Goal: Transaction & Acquisition: Book appointment/travel/reservation

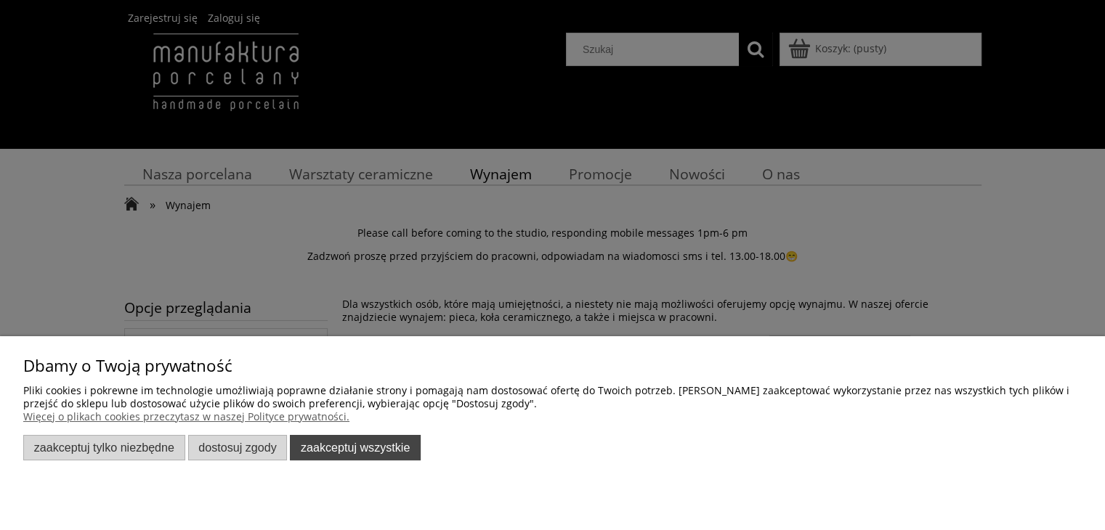
click at [372, 456] on button "Zaakceptuj wszystkie" at bounding box center [355, 447] width 131 height 25
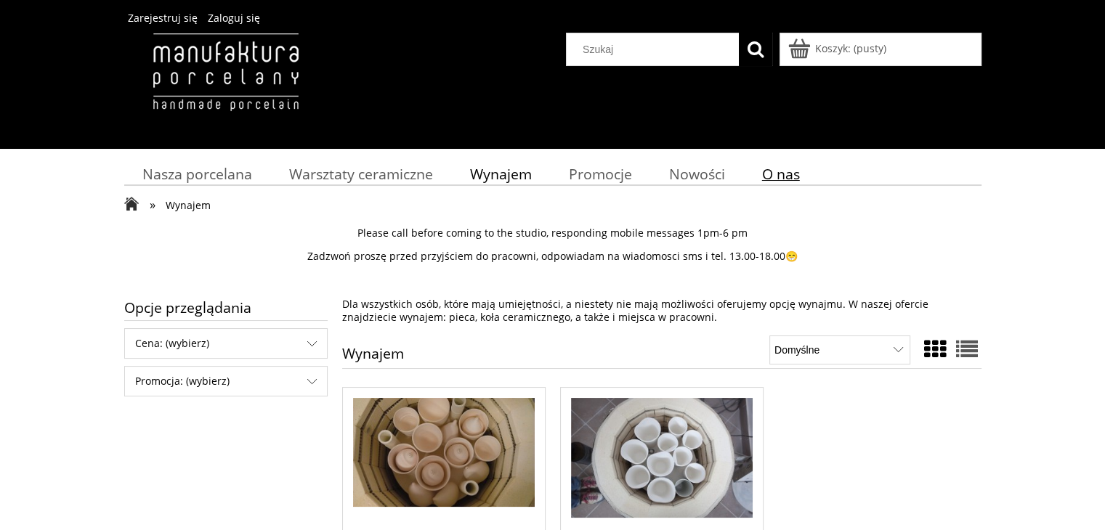
click at [769, 176] on span "O nas" at bounding box center [781, 174] width 38 height 20
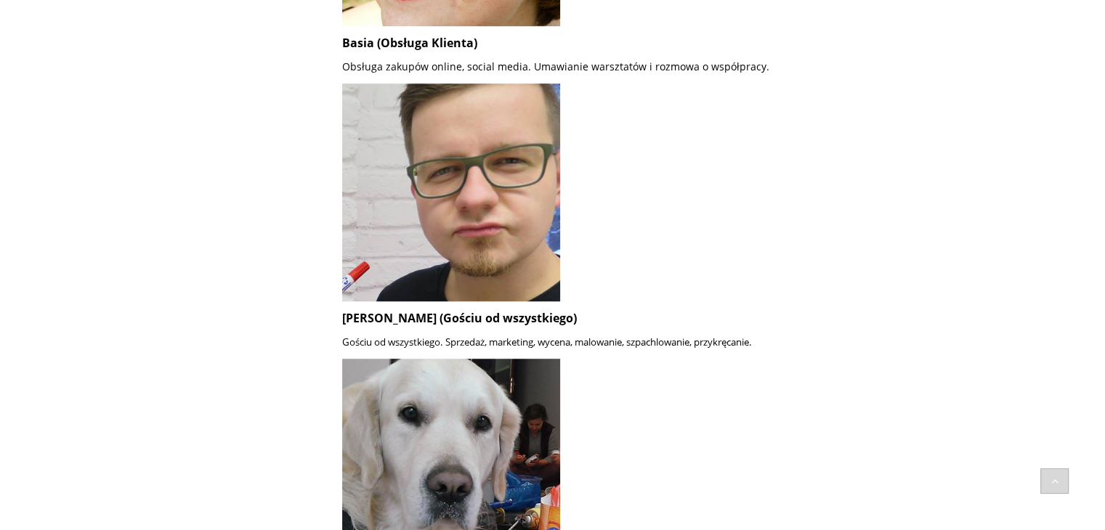
scroll to position [945, 0]
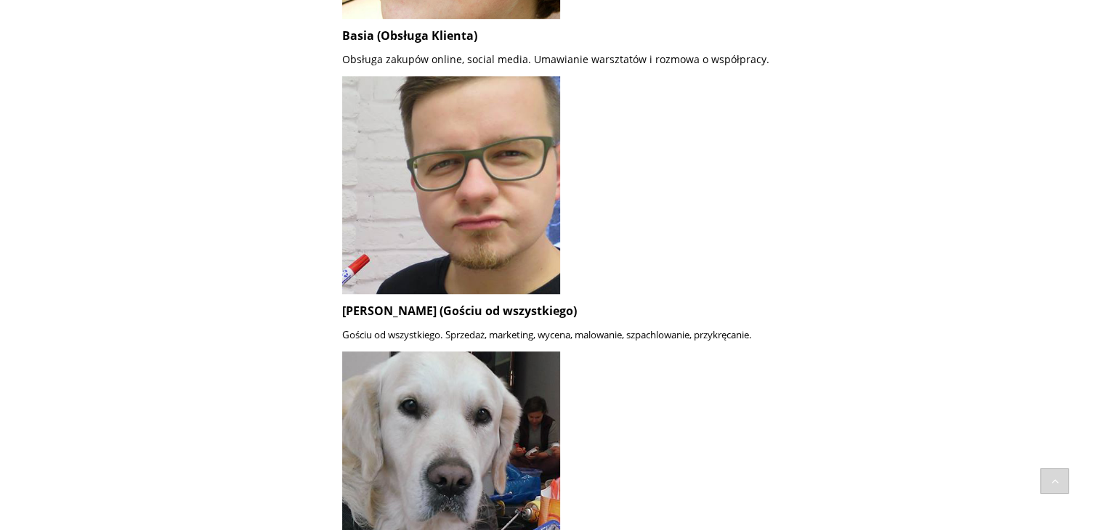
click at [342, 336] on span "Gościu od wszystkiego. Sprzedaż, marketing, wycena, malowanie, szpachlowanie, p…" at bounding box center [547, 334] width 410 height 13
click at [347, 338] on span "Gościu od wszystkiego. Sprzedaż, marketing, wycena, malowanie, szpachlowanie, p…" at bounding box center [547, 334] width 410 height 13
click at [338, 341] on div at bounding box center [338, 341] width 0 height 0
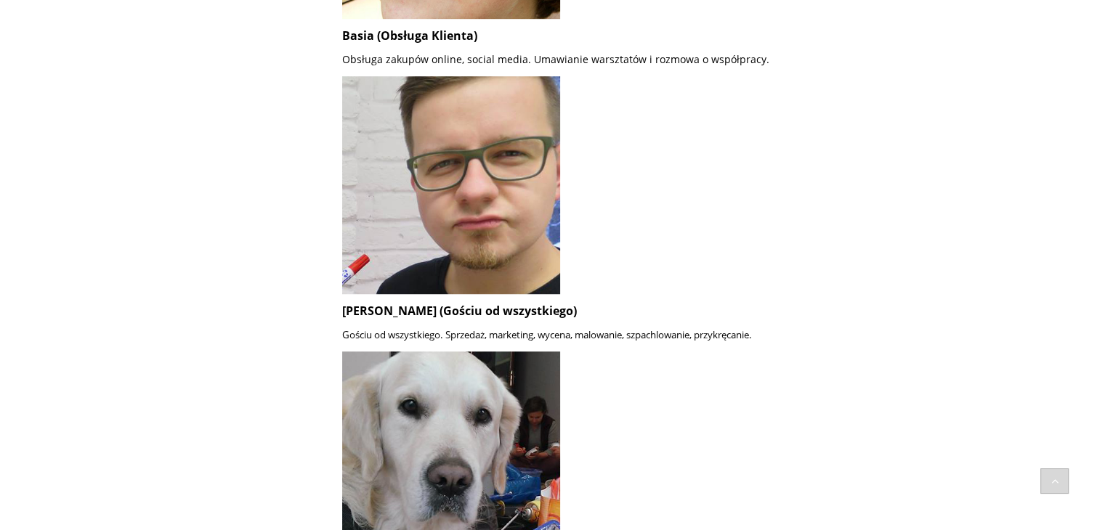
click at [331, 364] on div "O nas Manufaktura Porcelany to otwarte studio, gdzie tradycyjny materiał spotyk…" at bounding box center [546, 150] width 872 height 1615
click at [398, 334] on span "Gościu od wszystkiego. Sprzedaż, marketing, wycena, malowanie, szpachlowanie, p…" at bounding box center [547, 334] width 410 height 13
click at [347, 339] on span "Gościu od wszystkiego. Sprzedaż, marketing, wycena, malowanie, szpachlowanie, p…" at bounding box center [547, 334] width 410 height 13
drag, startPoint x: 341, startPoint y: 337, endPoint x: 440, endPoint y: 328, distance: 99.9
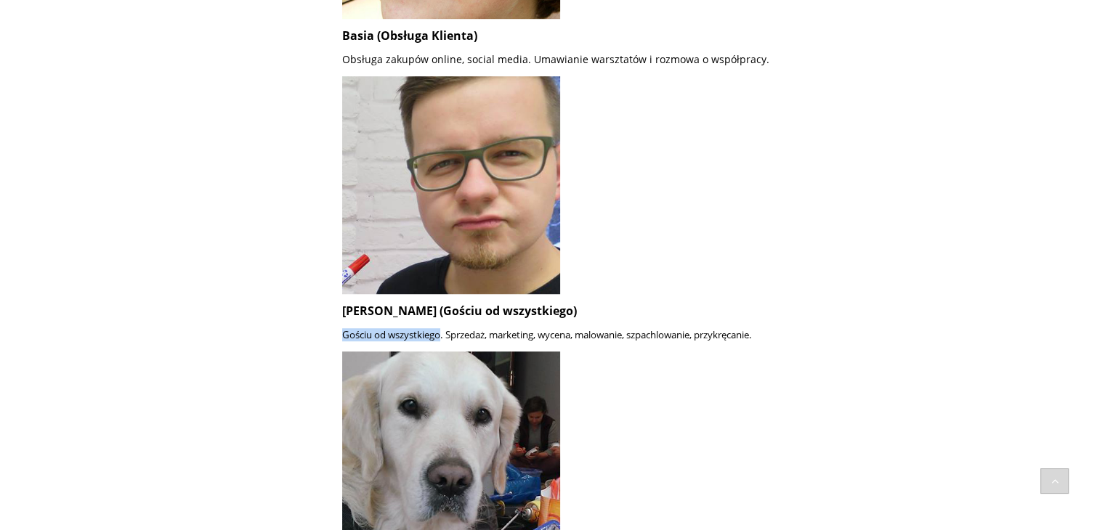
click at [440, 328] on div "O nas Manufaktura Porcelany to otwarte studio, gdzie tradycyjny materiał spotyk…" at bounding box center [546, 150] width 872 height 1615
click at [431, 306] on div at bounding box center [431, 306] width 0 height 0
click at [256, 344] on div "O nas Manufaktura Porcelany to otwarte studio, gdzie tradycyjny materiał spotyk…" at bounding box center [546, 150] width 872 height 1615
click at [666, 337] on span "Gościu od wszystkiego. Sprzedaż, marketing, wycena, malowanie, szpachlowanie, p…" at bounding box center [547, 334] width 410 height 13
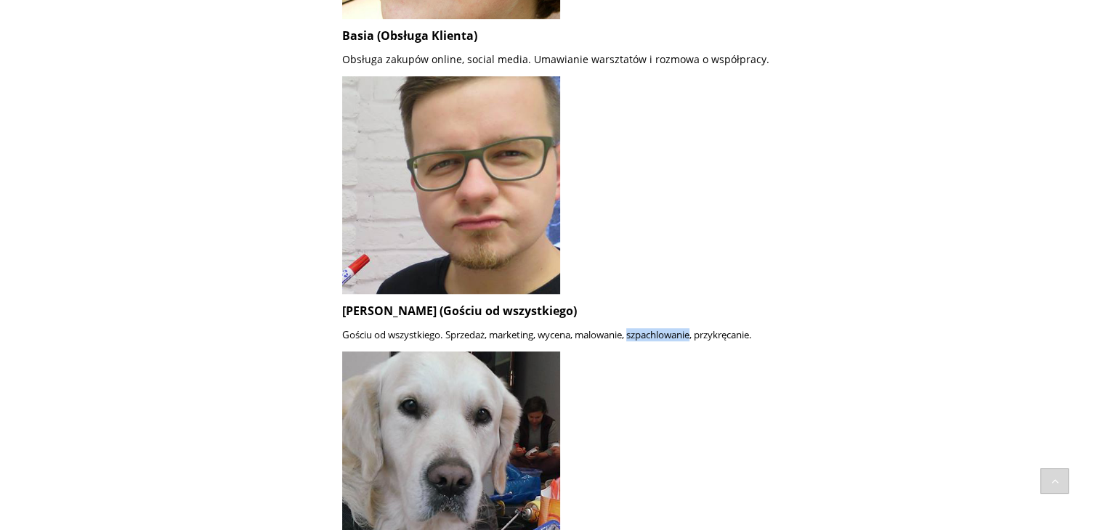
click at [656, 341] on div at bounding box center [656, 341] width 0 height 0
click at [775, 222] on p at bounding box center [661, 185] width 639 height 218
click at [738, 332] on span "Gościu od wszystkiego. Sprzedaż, marketing, wycena, malowanie, szpachlowanie, p…" at bounding box center [547, 334] width 410 height 13
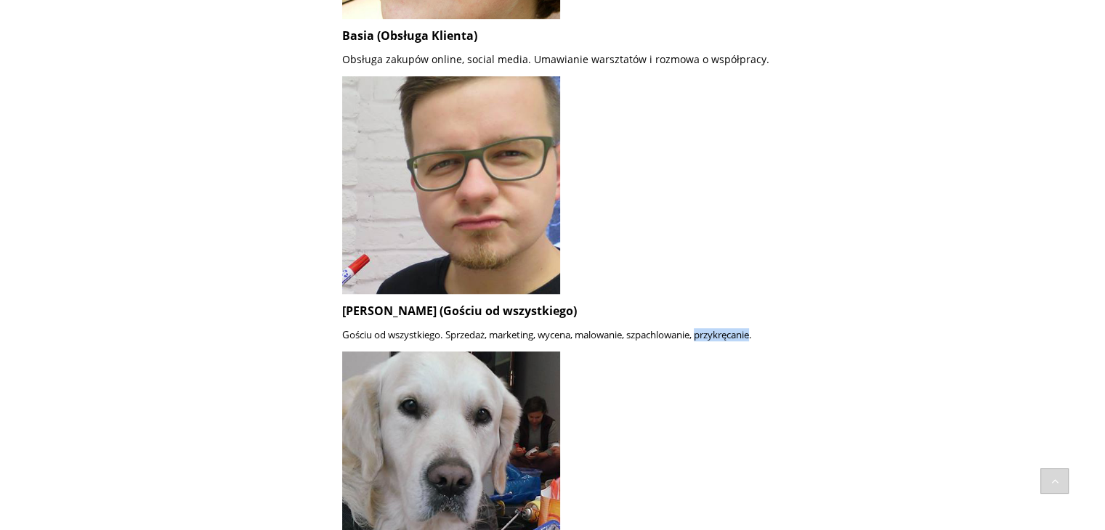
click at [729, 306] on div at bounding box center [729, 306] width 0 height 0
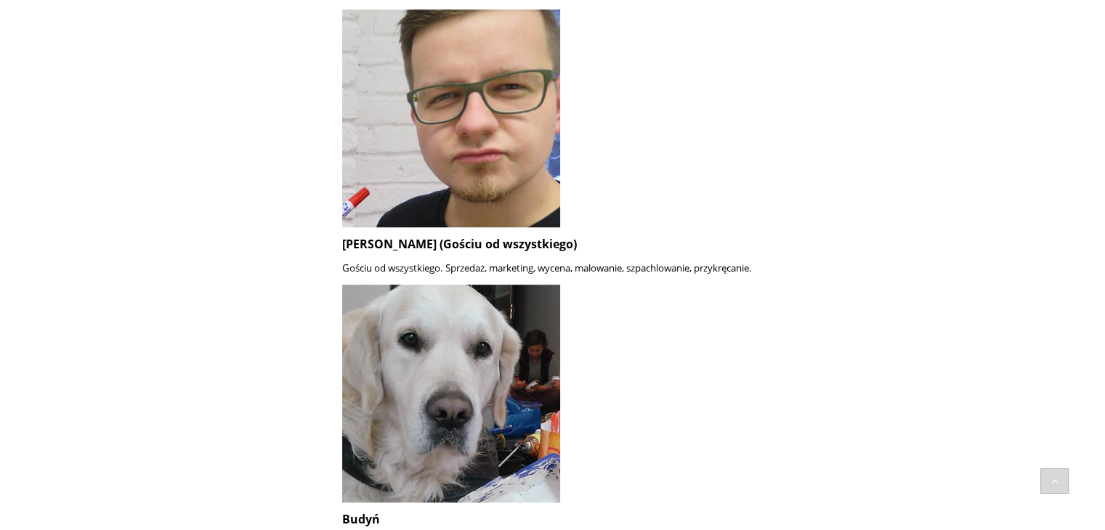
scroll to position [1017, 0]
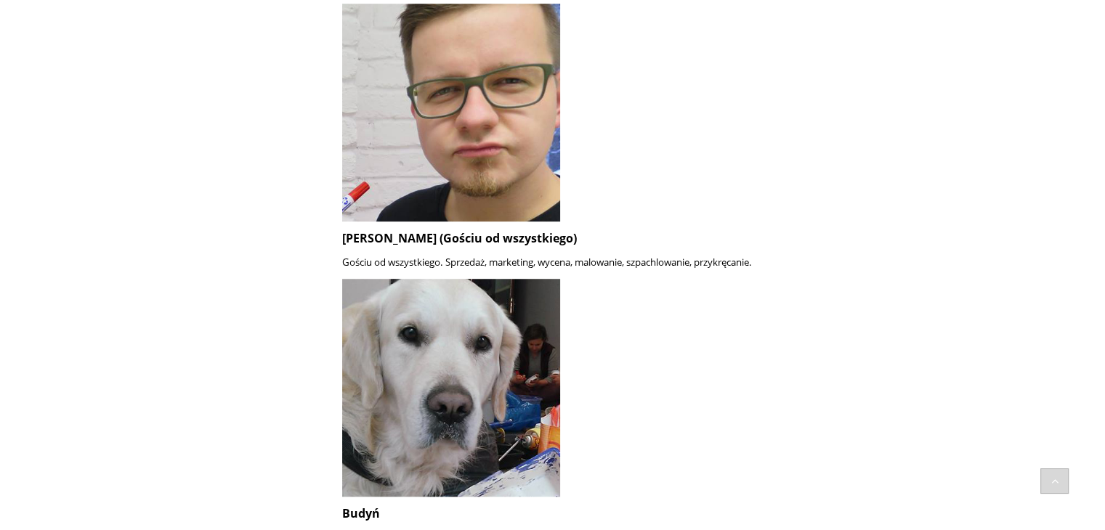
click at [228, 175] on div "O nas Manufaktura Porcelany to otwarte studio, gdzie tradycyjny materiał spotyk…" at bounding box center [546, 77] width 872 height 1615
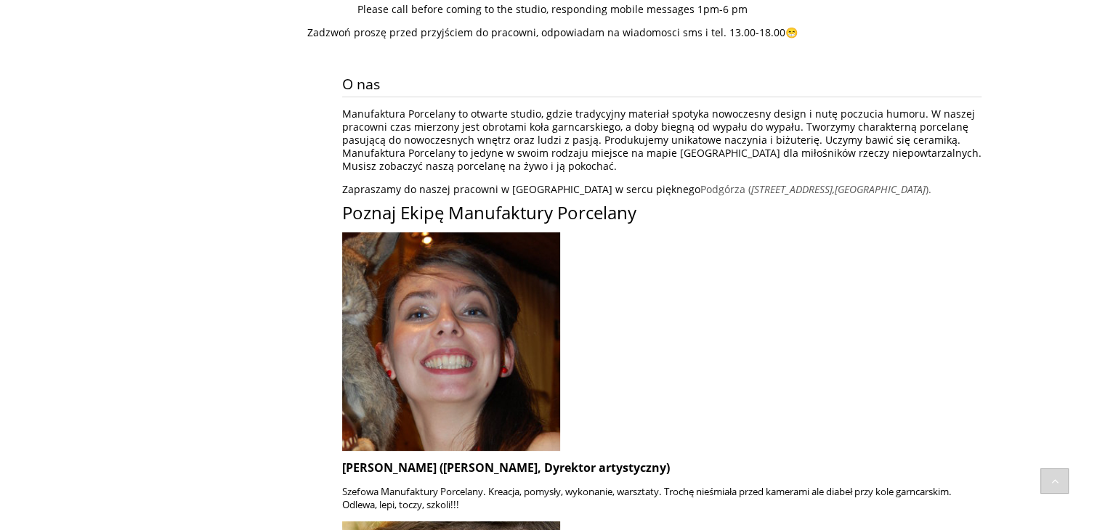
scroll to position [0, 0]
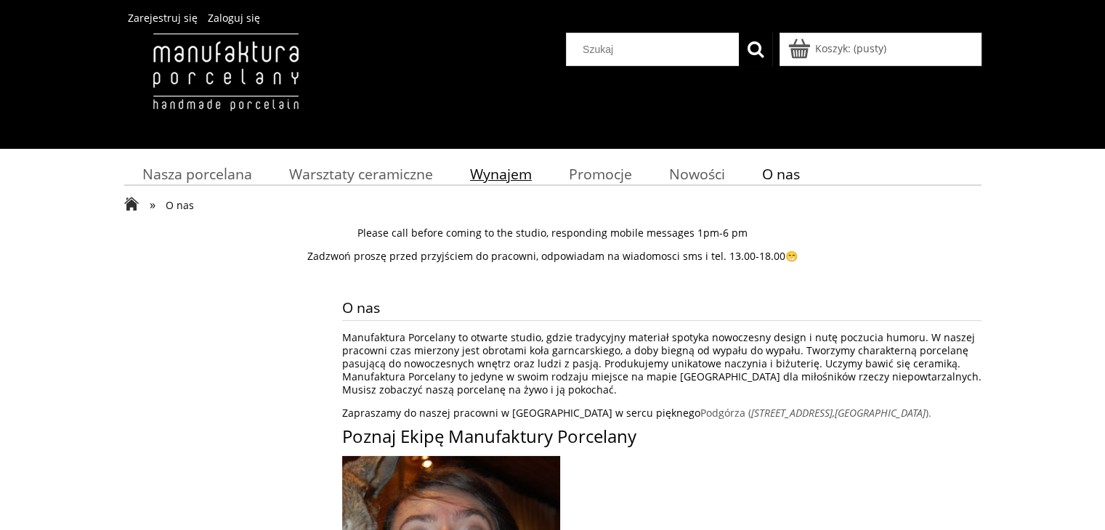
click at [500, 169] on span "Wynajem" at bounding box center [501, 174] width 62 height 20
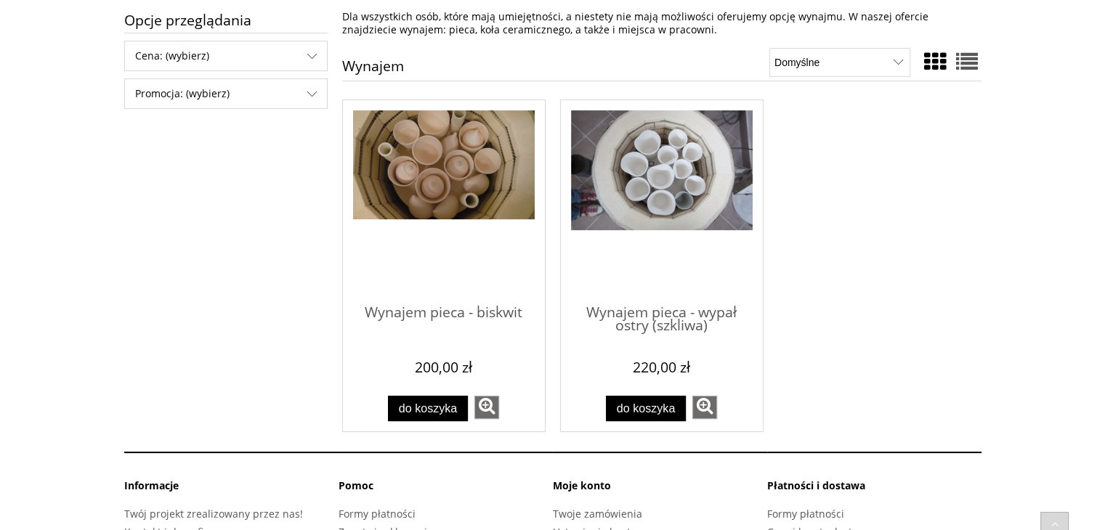
scroll to position [291, 0]
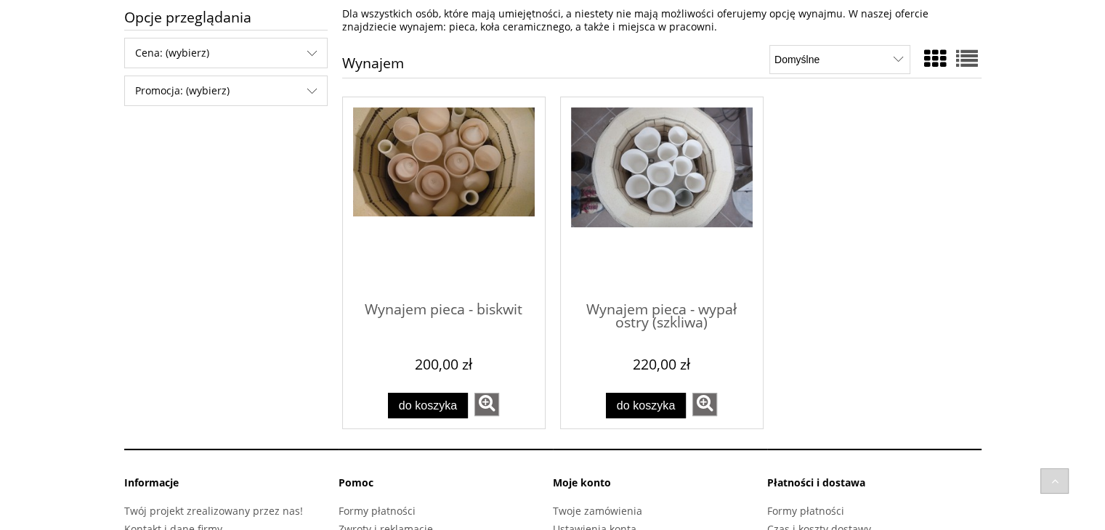
click at [671, 176] on img "Przejdź do produktu Wynajem pieca - wypał ostry (szkliwa)" at bounding box center [662, 168] width 182 height 121
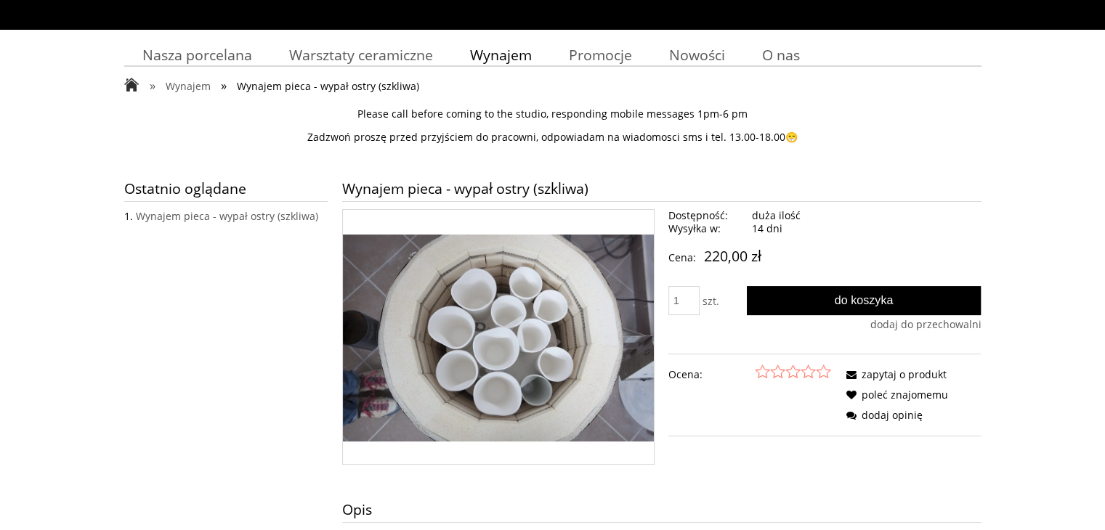
scroll to position [363, 0]
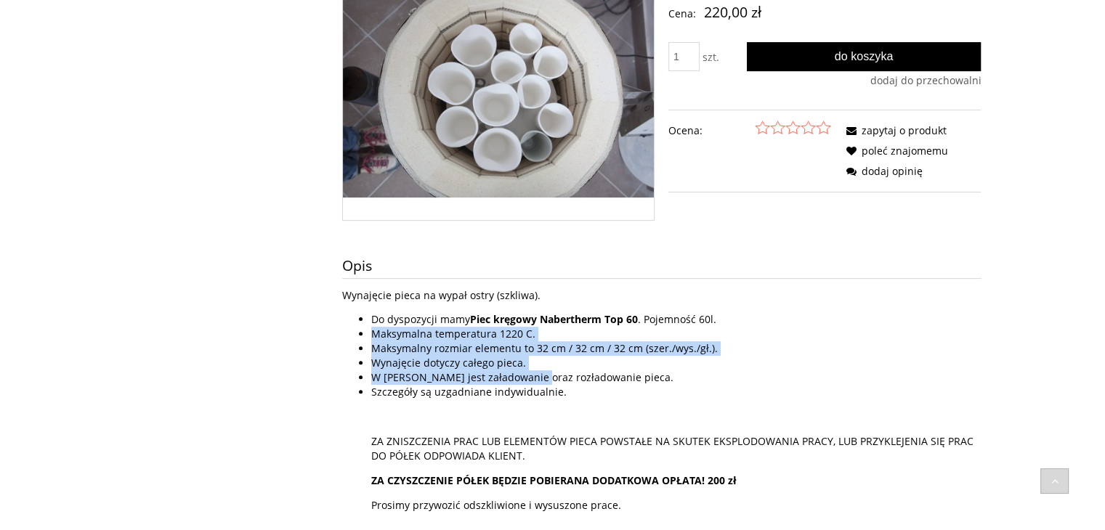
drag, startPoint x: 373, startPoint y: 334, endPoint x: 538, endPoint y: 379, distance: 171.5
click at [538, 379] on ul "Do dyspozycji mamy Piec kręgowy Nabertherm Top 60 . Pojemność 60l. Maksymalna t…" at bounding box center [661, 412] width 639 height 201
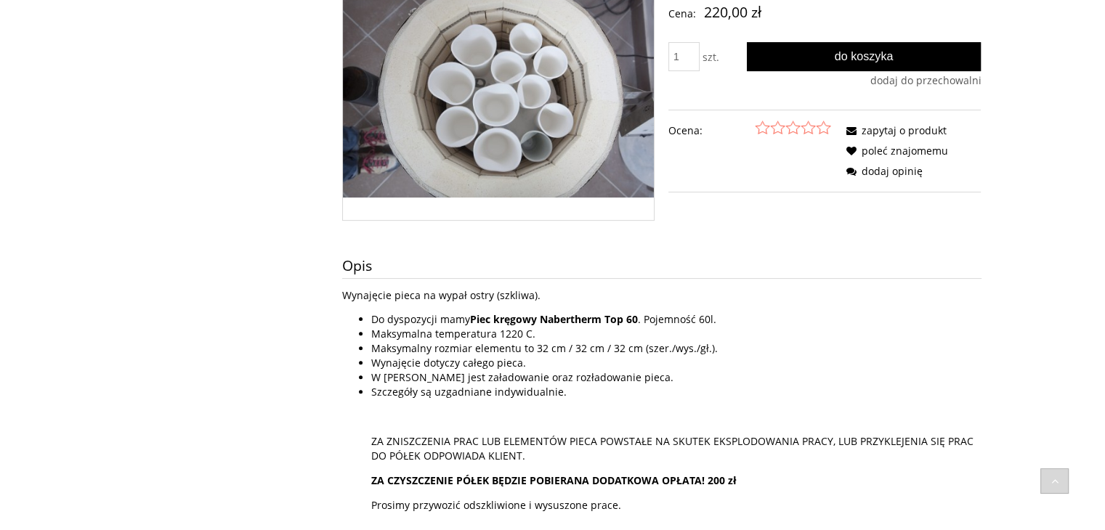
click at [549, 411] on p at bounding box center [676, 417] width 610 height 15
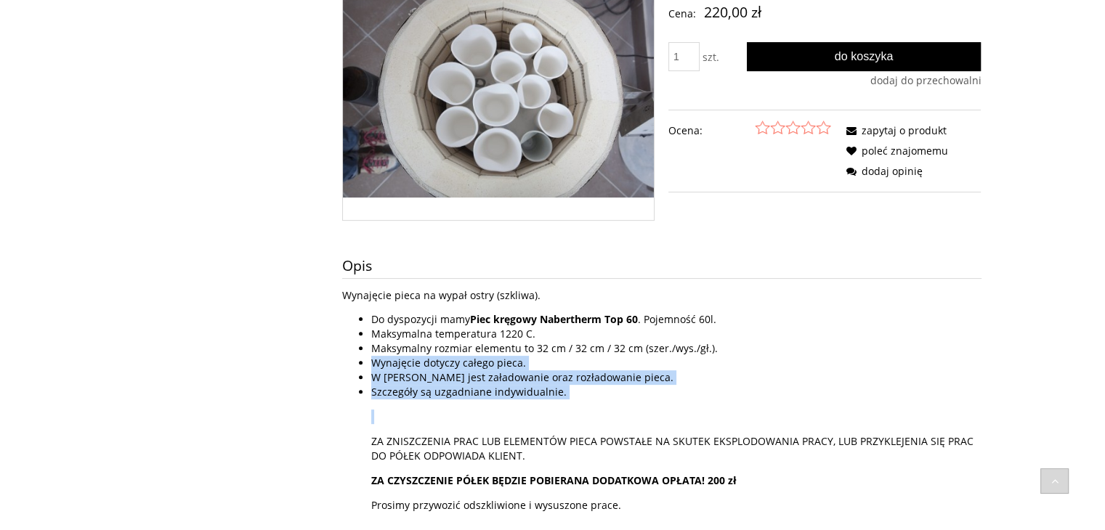
drag, startPoint x: 366, startPoint y: 362, endPoint x: 532, endPoint y: 399, distance: 169.8
click at [532, 399] on ul "Do dyspozycji mamy Piec kręgowy Nabertherm Top 60 . Pojemność 60l. Maksymalna t…" at bounding box center [661, 412] width 639 height 201
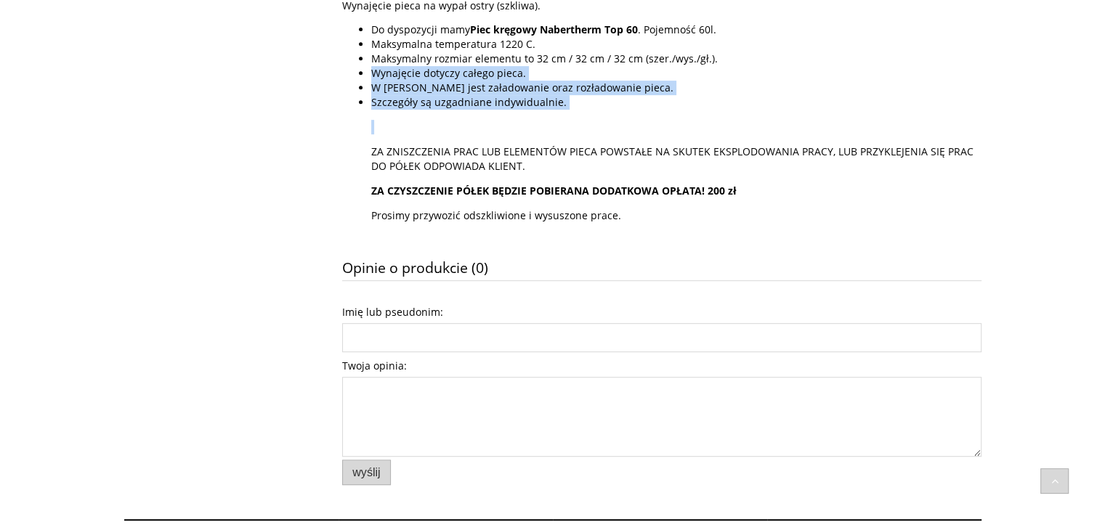
scroll to position [654, 0]
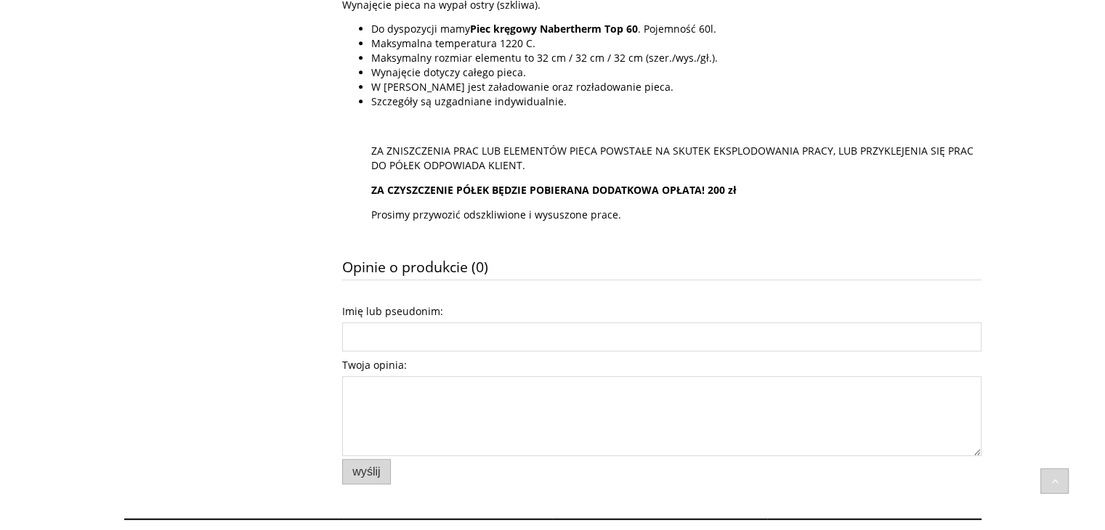
click at [635, 259] on h3 "Opinie o produkcie (0)" at bounding box center [661, 266] width 639 height 25
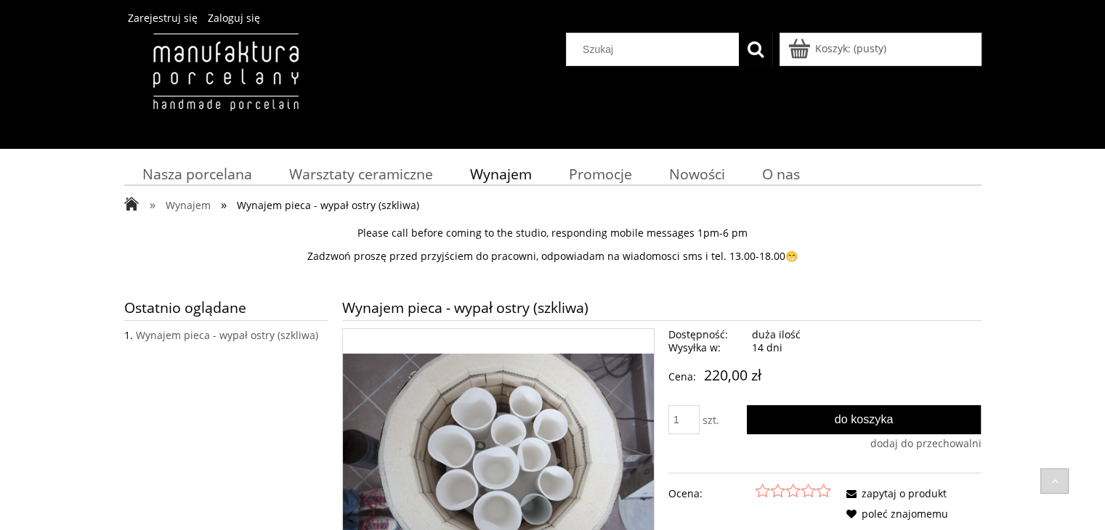
scroll to position [0, 0]
